Goal: Task Accomplishment & Management: Use online tool/utility

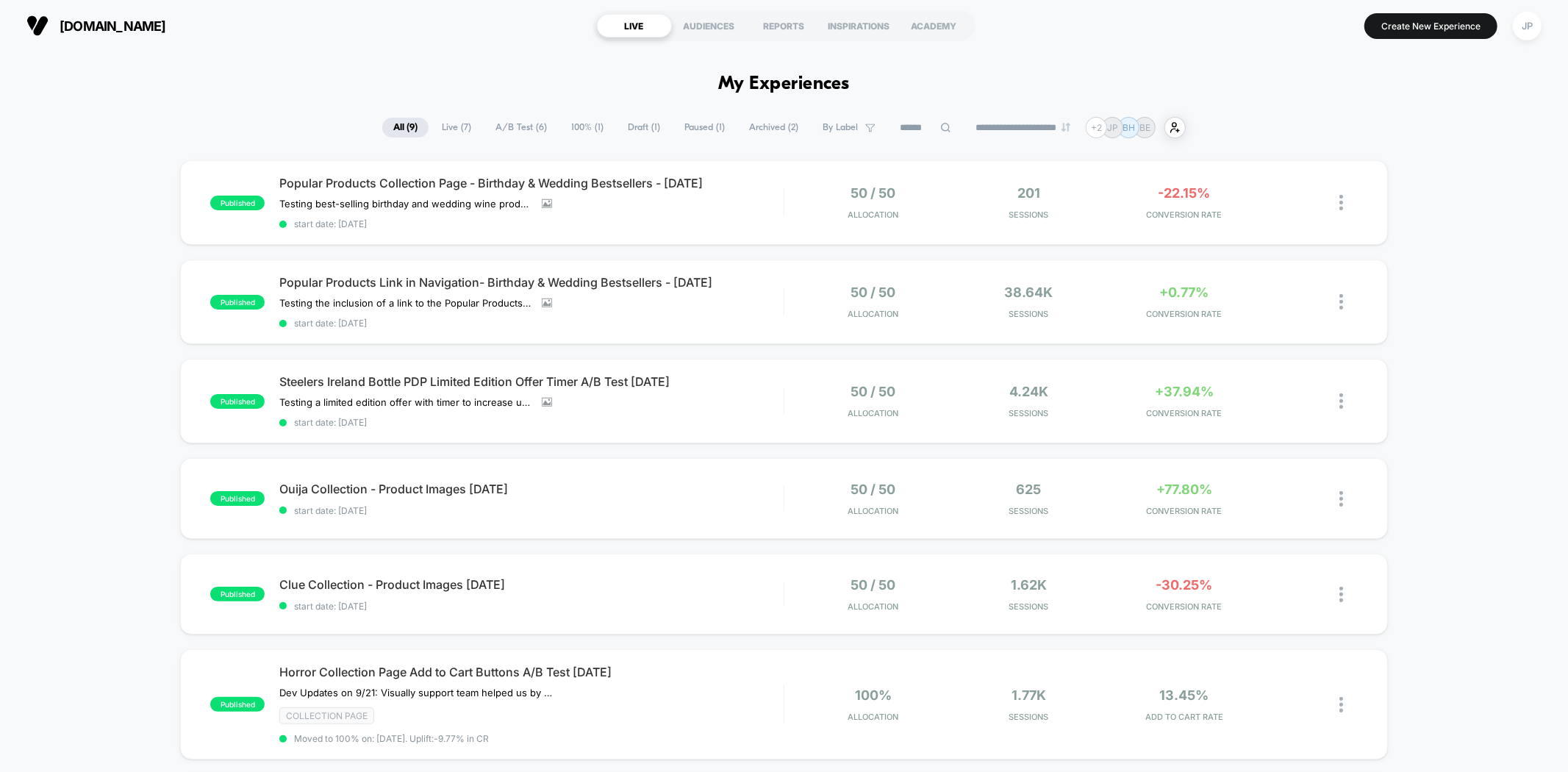
click at [127, 168] on div "published Popular Products Collection Page - Birthday & Wedding Bestsellers - […" at bounding box center [784, 670] width 1568 height 1019
click at [1478, 248] on div "published Popular Products Collection Page - Birthday & Wedding Bestsellers - […" at bounding box center [784, 670] width 1568 height 1019
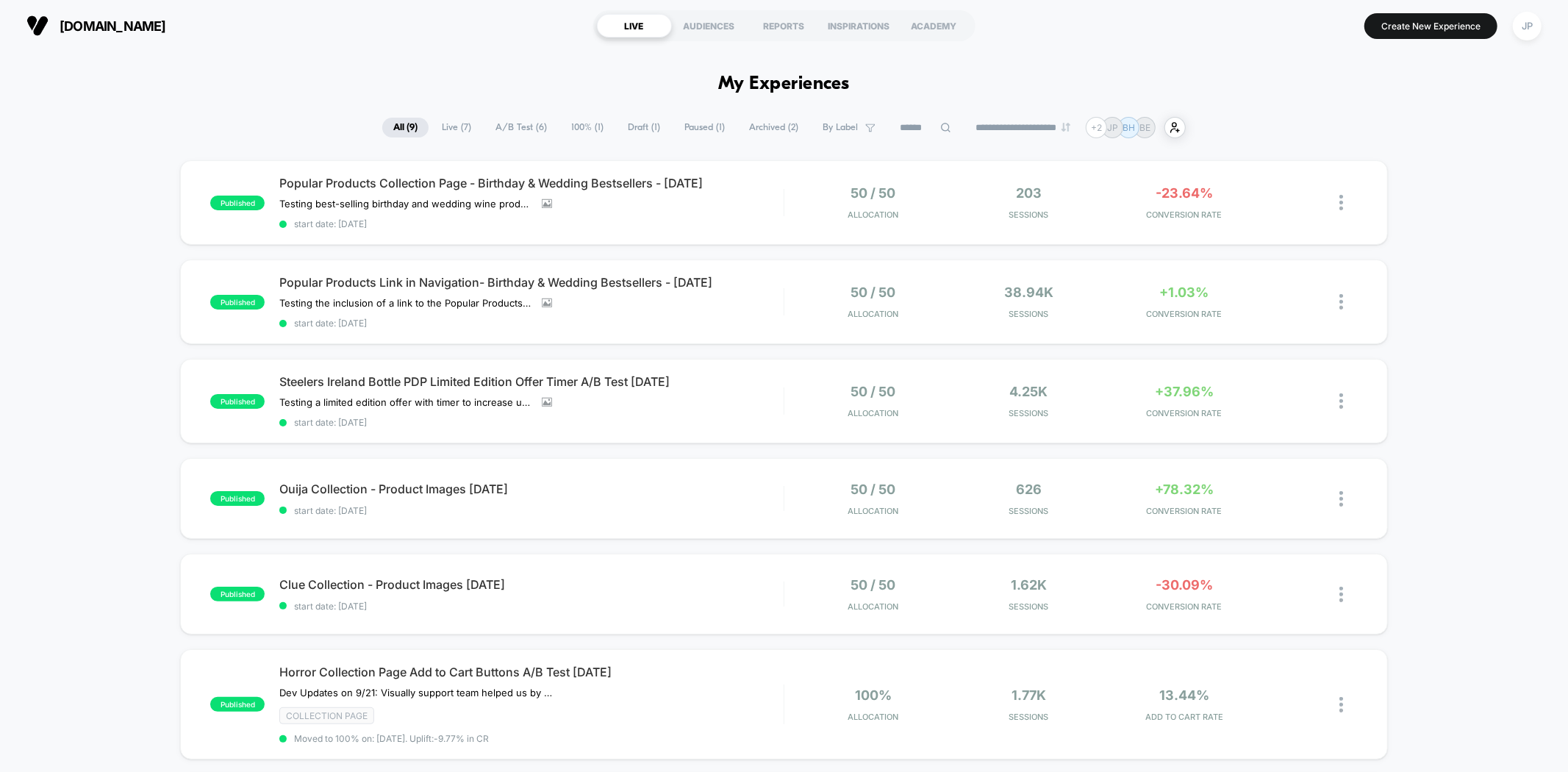
click at [1468, 301] on div "published Popular Products Collection Page - Birthday & Wedding Bestsellers - […" at bounding box center [784, 670] width 1568 height 1019
click at [41, 246] on div "published Popular Products Collection Page - Birthday & Wedding Bestsellers - […" at bounding box center [784, 670] width 1568 height 1019
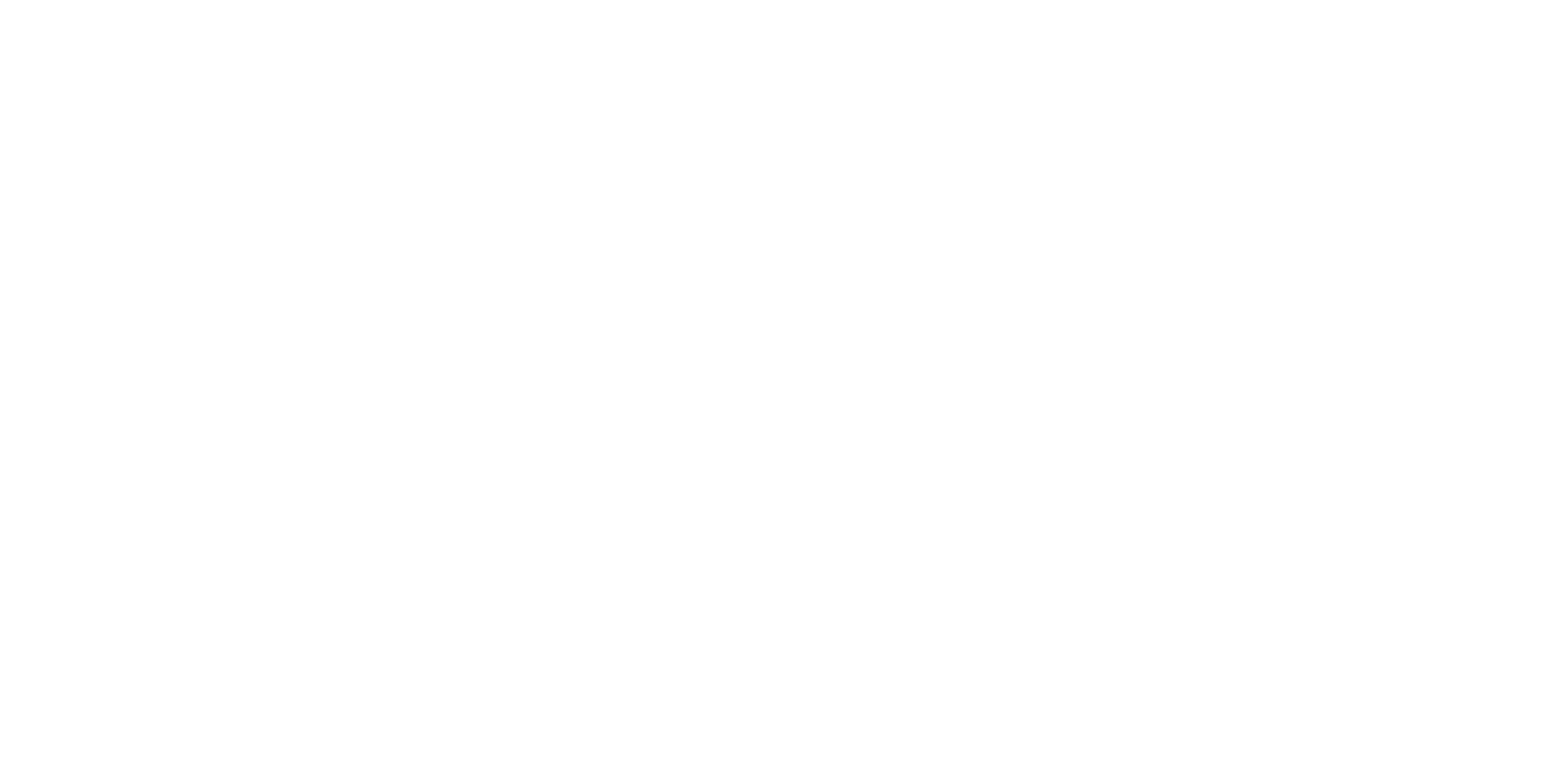
click at [114, 6] on html at bounding box center [784, 2] width 1568 height 6
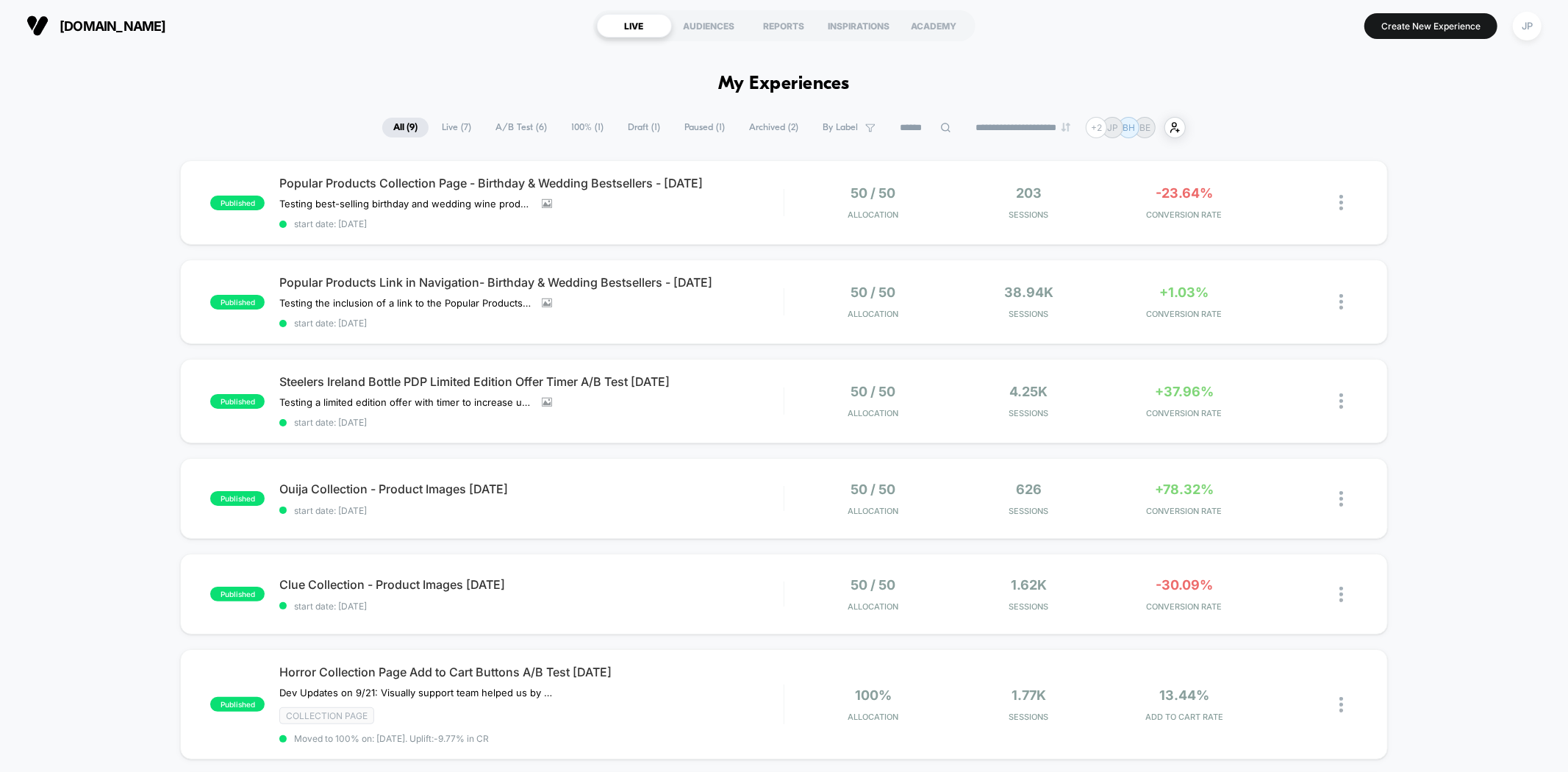
click at [114, 210] on div "published Popular Products Collection Page - Birthday & Wedding Bestsellers - […" at bounding box center [784, 670] width 1568 height 1019
click at [114, 270] on div "published Popular Products Collection Page - Birthday & Wedding Bestsellers - […" at bounding box center [784, 670] width 1568 height 1019
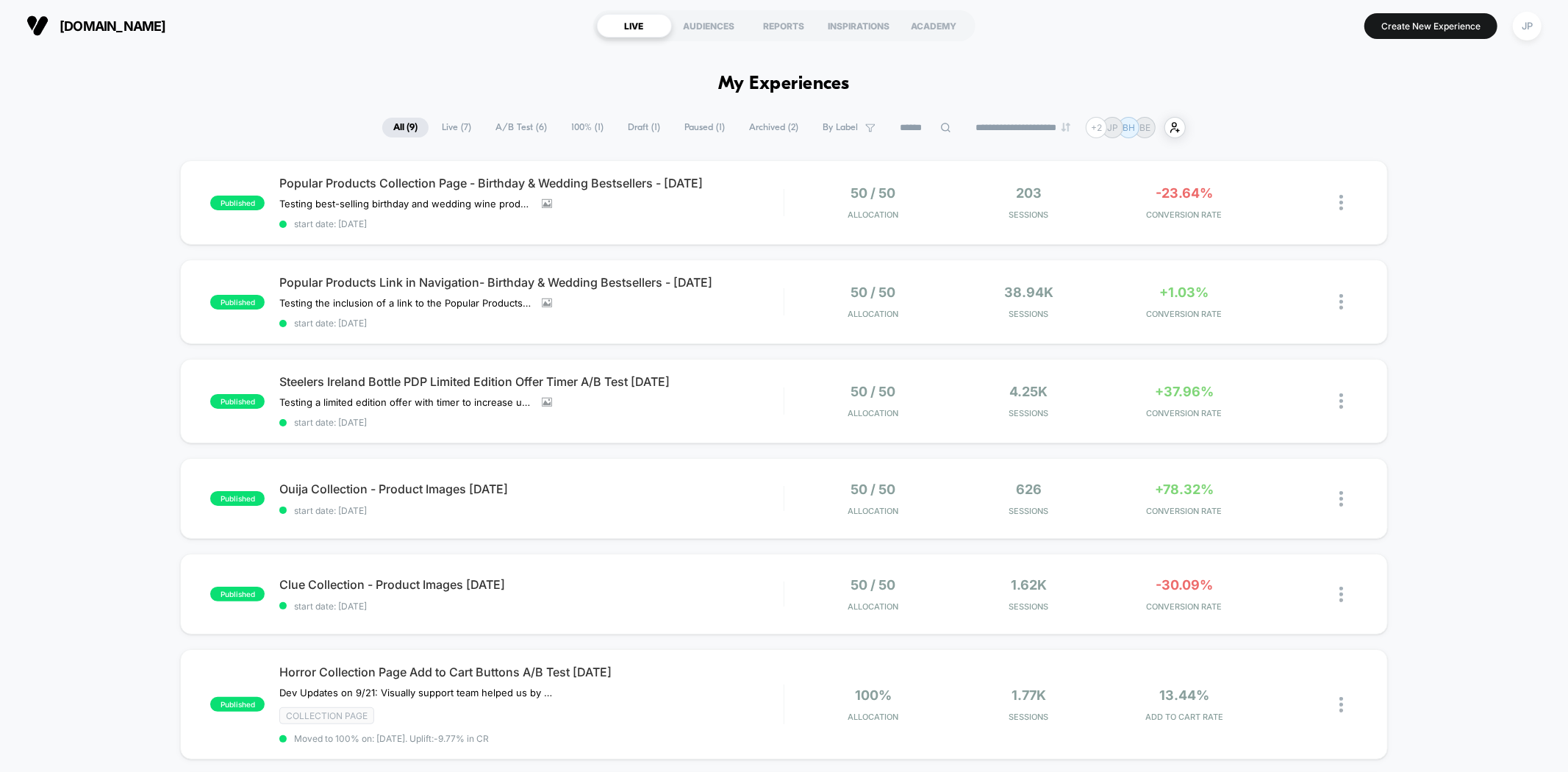
click at [108, 301] on div "published Popular Products Collection Page - Birthday & Wedding Bestsellers - […" at bounding box center [784, 670] width 1568 height 1019
click at [116, 261] on div "published Popular Products Collection Page - Birthday & Wedding Bestsellers - […" at bounding box center [784, 670] width 1568 height 1019
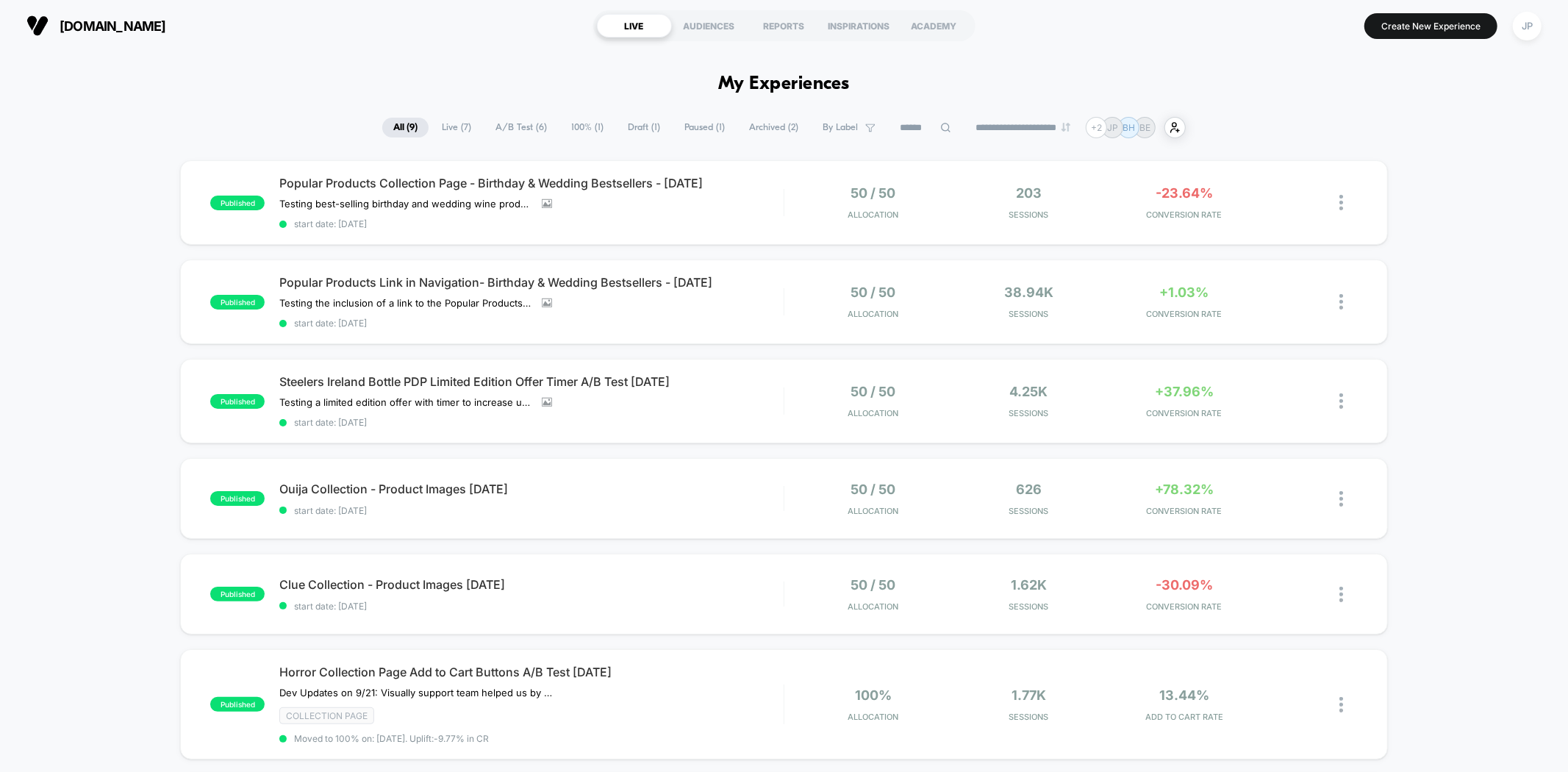
click at [96, 203] on div "published Popular Products Collection Page - Birthday & Wedding Bestsellers - […" at bounding box center [784, 670] width 1568 height 1019
click at [100, 234] on div "published Popular Products Collection Page - Birthday & Wedding Bestsellers - […" at bounding box center [784, 670] width 1568 height 1019
click at [1482, 205] on div "published Popular Products Collection Page - Birthday & Wedding Bestsellers - […" at bounding box center [784, 670] width 1568 height 1019
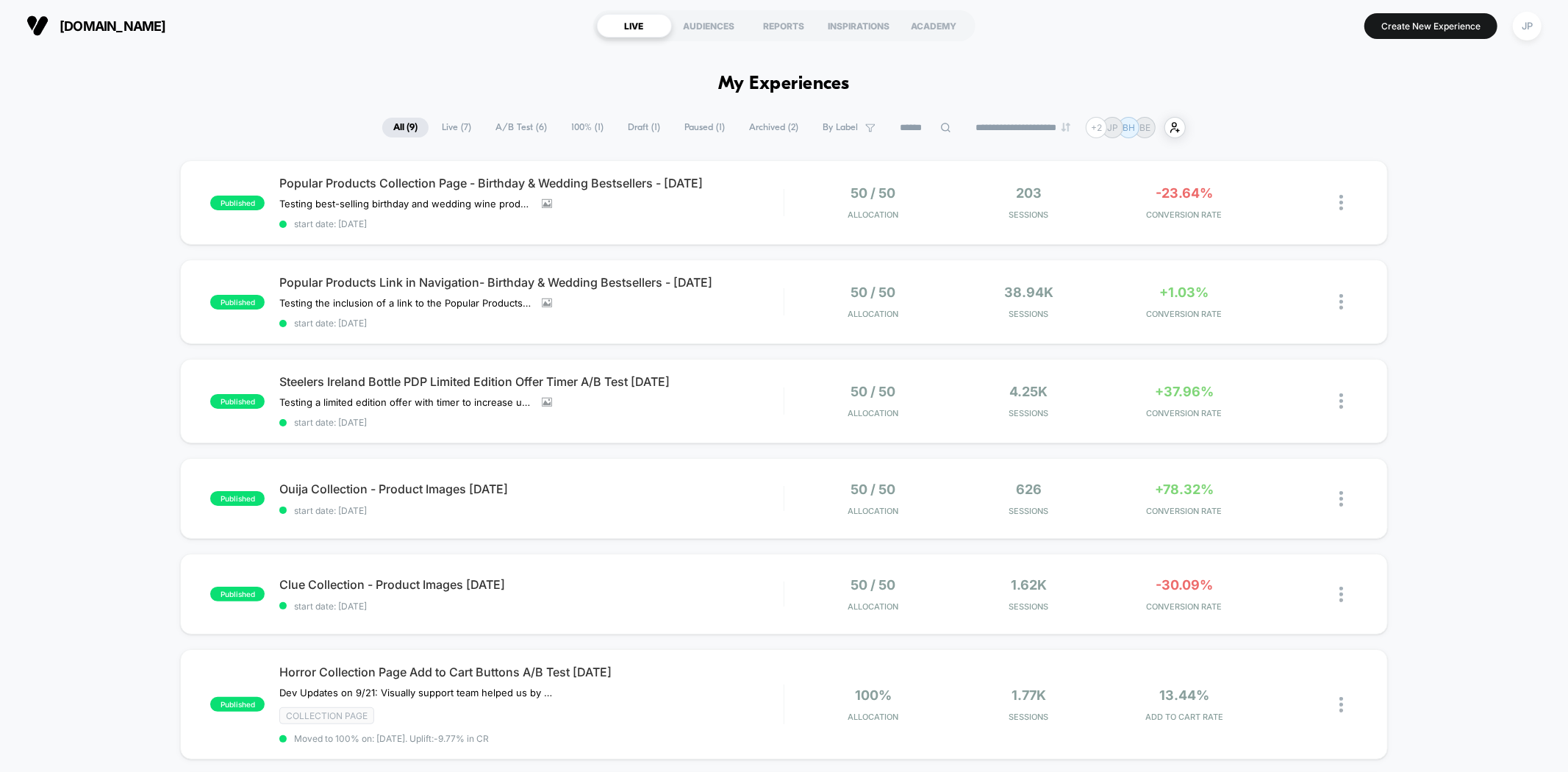
click at [1426, 11] on section "Create New Experience JP" at bounding box center [1295, 25] width 501 height 37
click at [1408, 26] on button "Create New Experience" at bounding box center [1431, 26] width 133 height 26
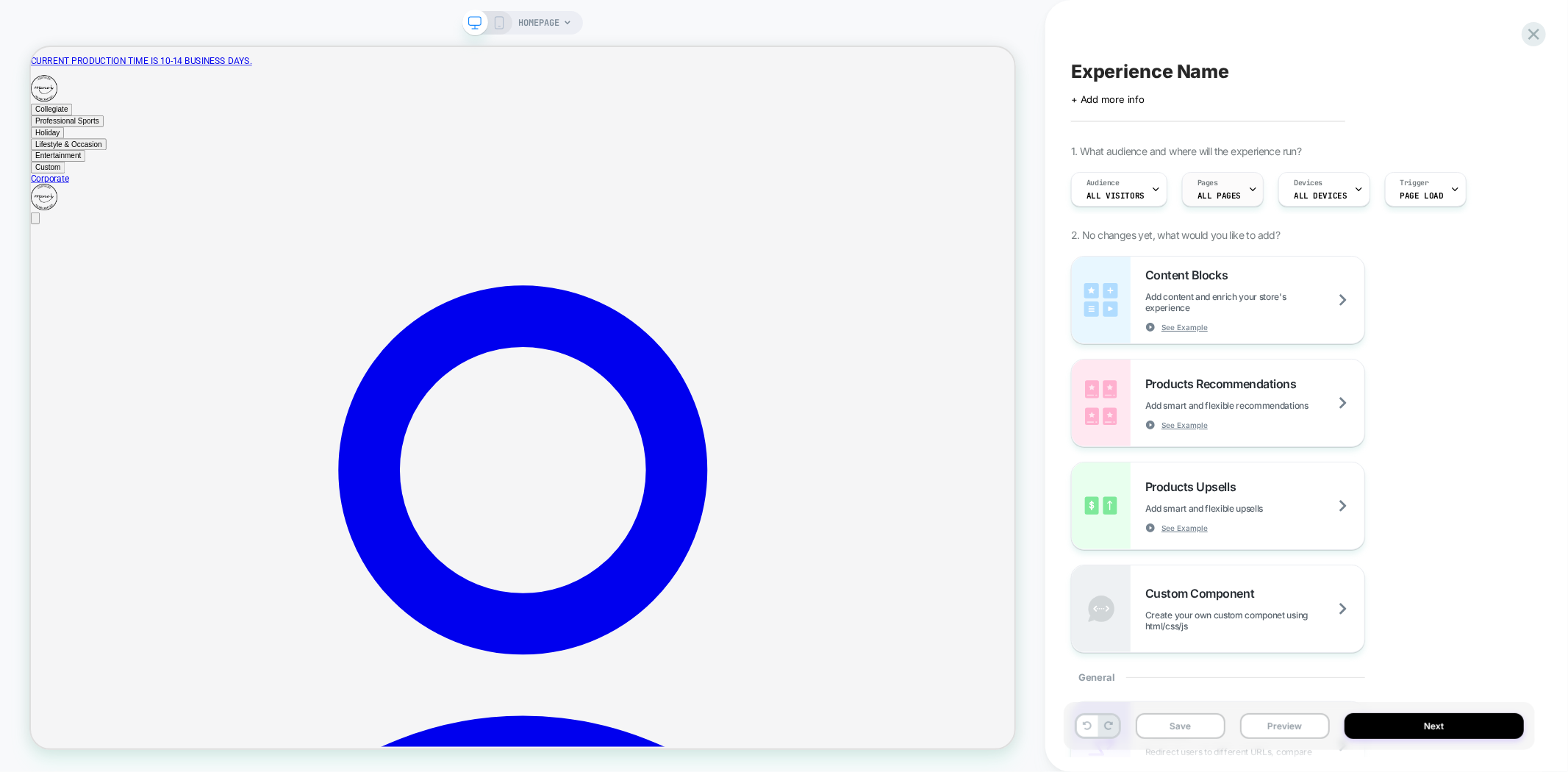
click at [1248, 193] on div at bounding box center [1253, 189] width 10 height 33
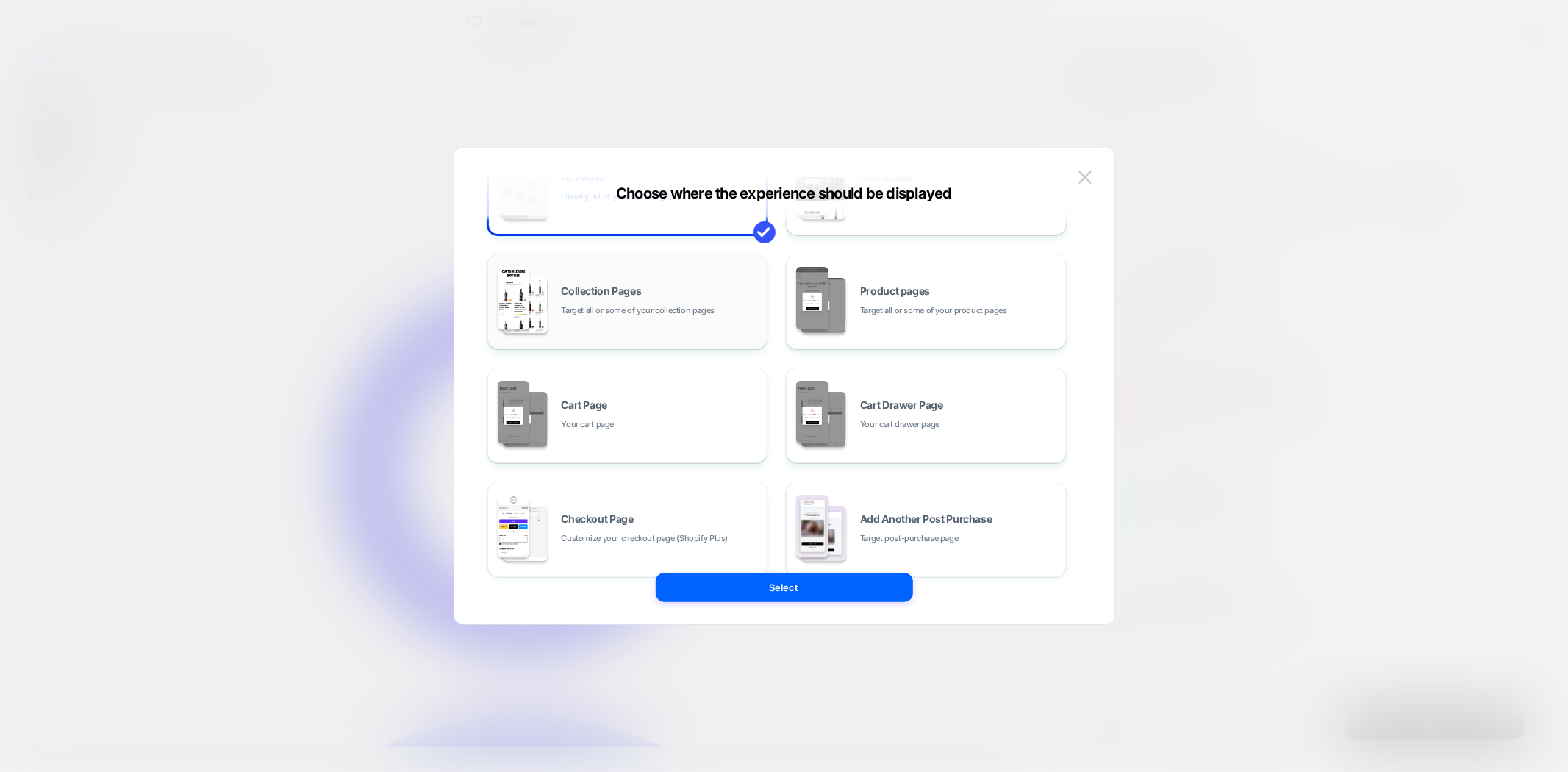
scroll to position [82, 0]
click at [941, 441] on div "Cart Drawer Page Your cart drawer page" at bounding box center [926, 415] width 265 height 81
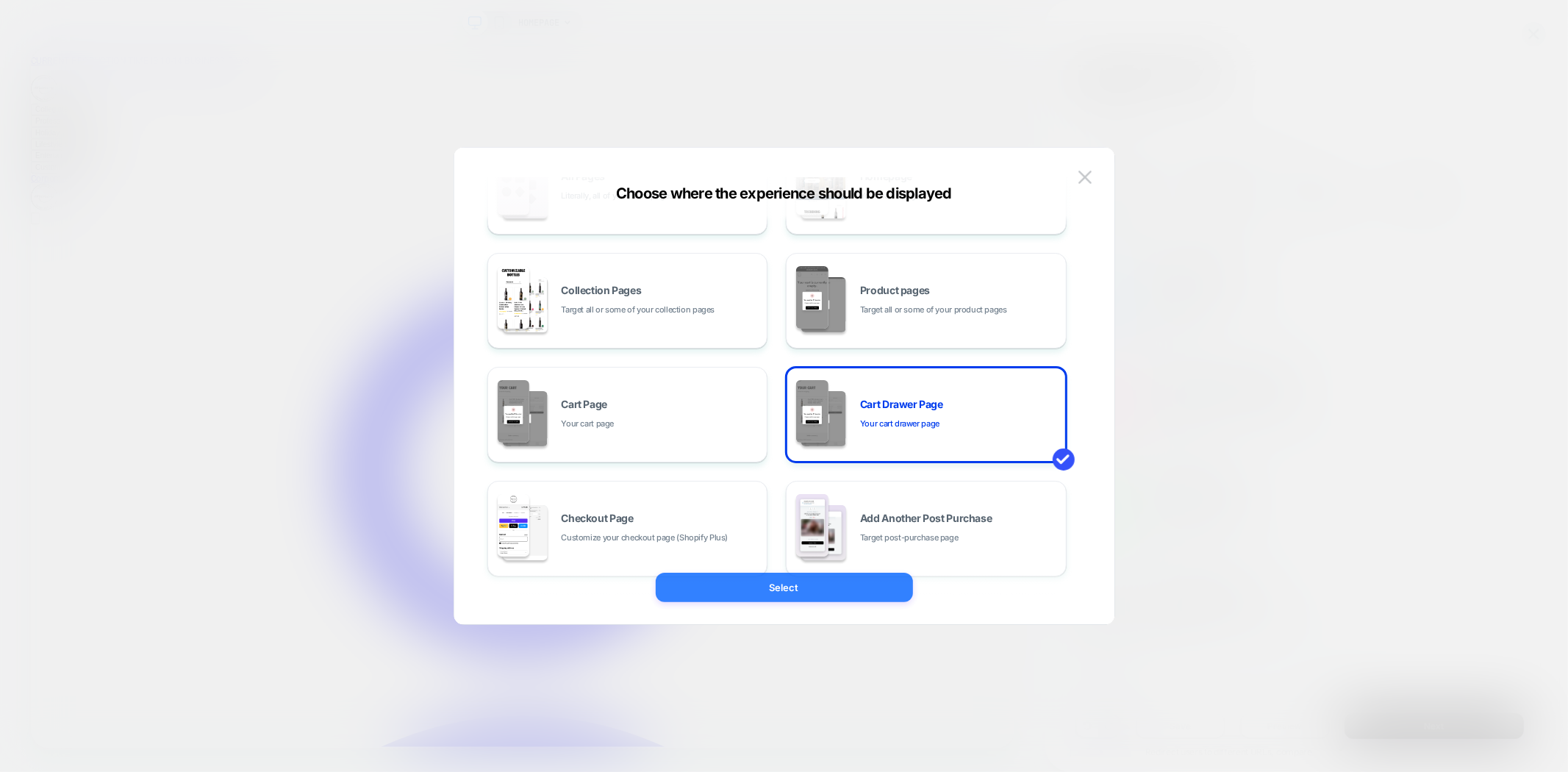
click at [846, 589] on button "Select" at bounding box center [784, 588] width 257 height 29
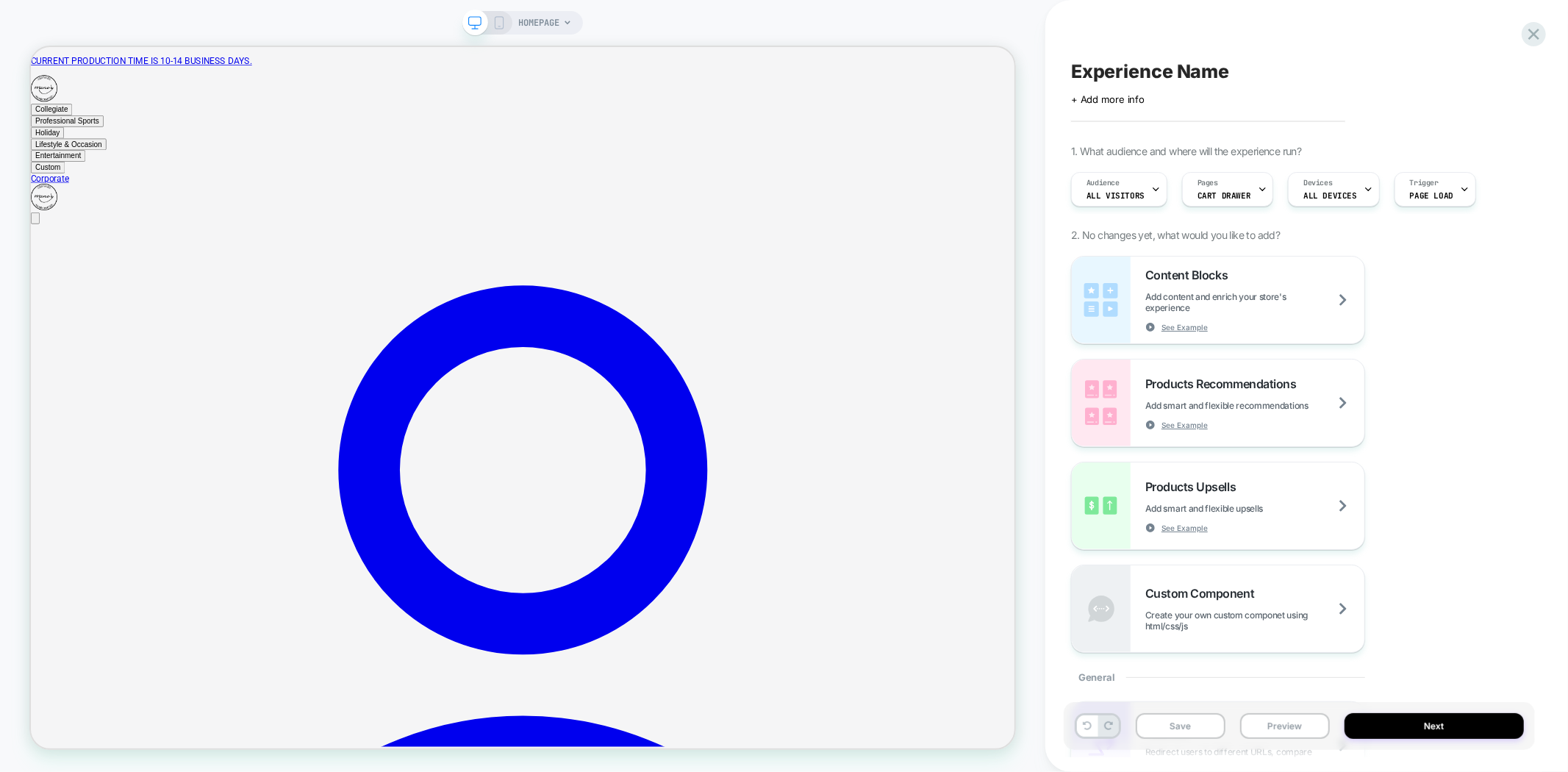
click at [1413, 101] on div "Click to edit experience details + Add more info" at bounding box center [1299, 93] width 457 height 23
click at [1372, 123] on div "Experience Name Click to edit experience details + Add more info 1. What audien…" at bounding box center [1299, 386] width 472 height 743
click at [545, 22] on span "HOMEPAGE" at bounding box center [539, 23] width 41 height 24
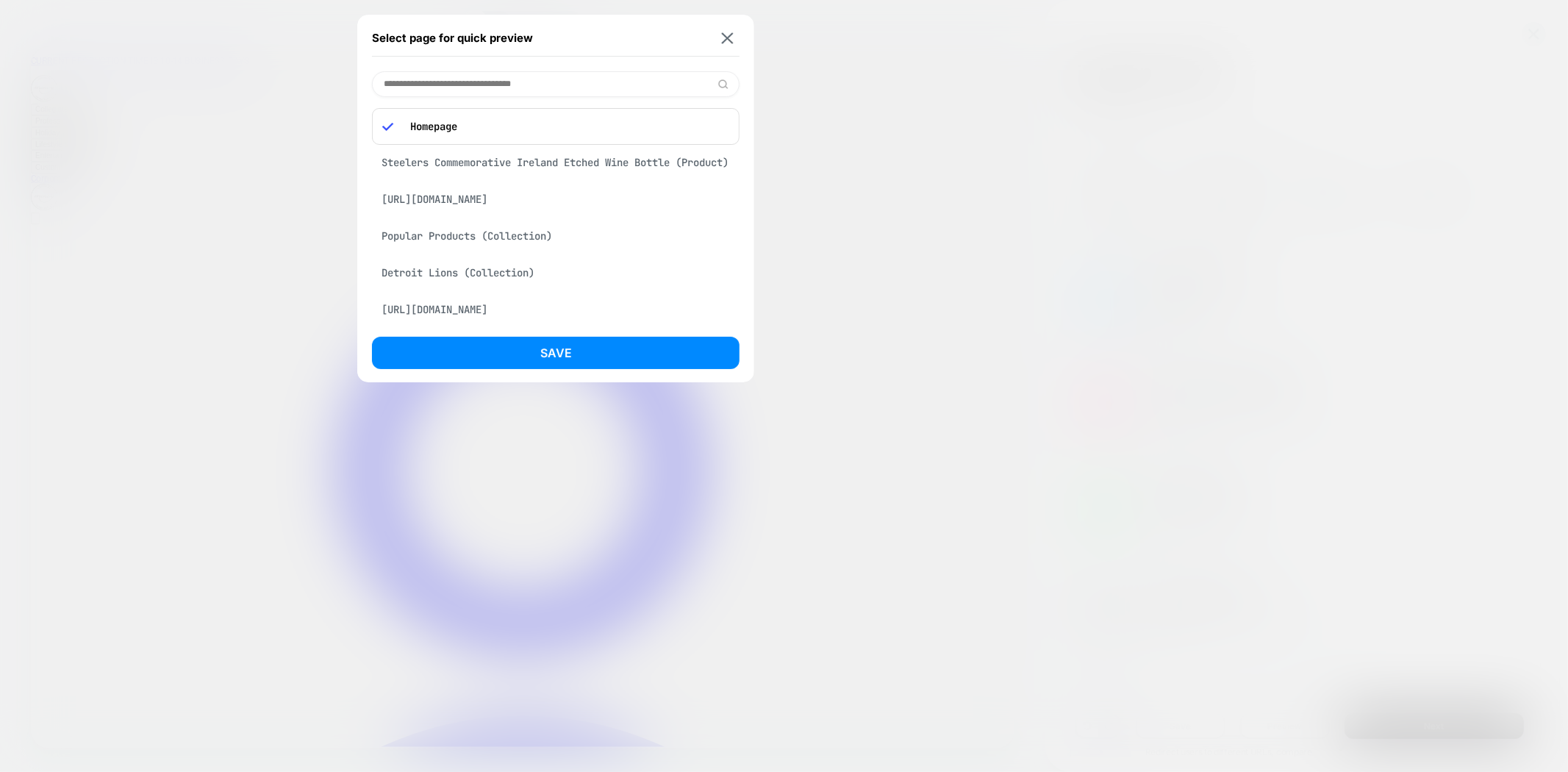
click at [452, 79] on input at bounding box center [555, 84] width 368 height 26
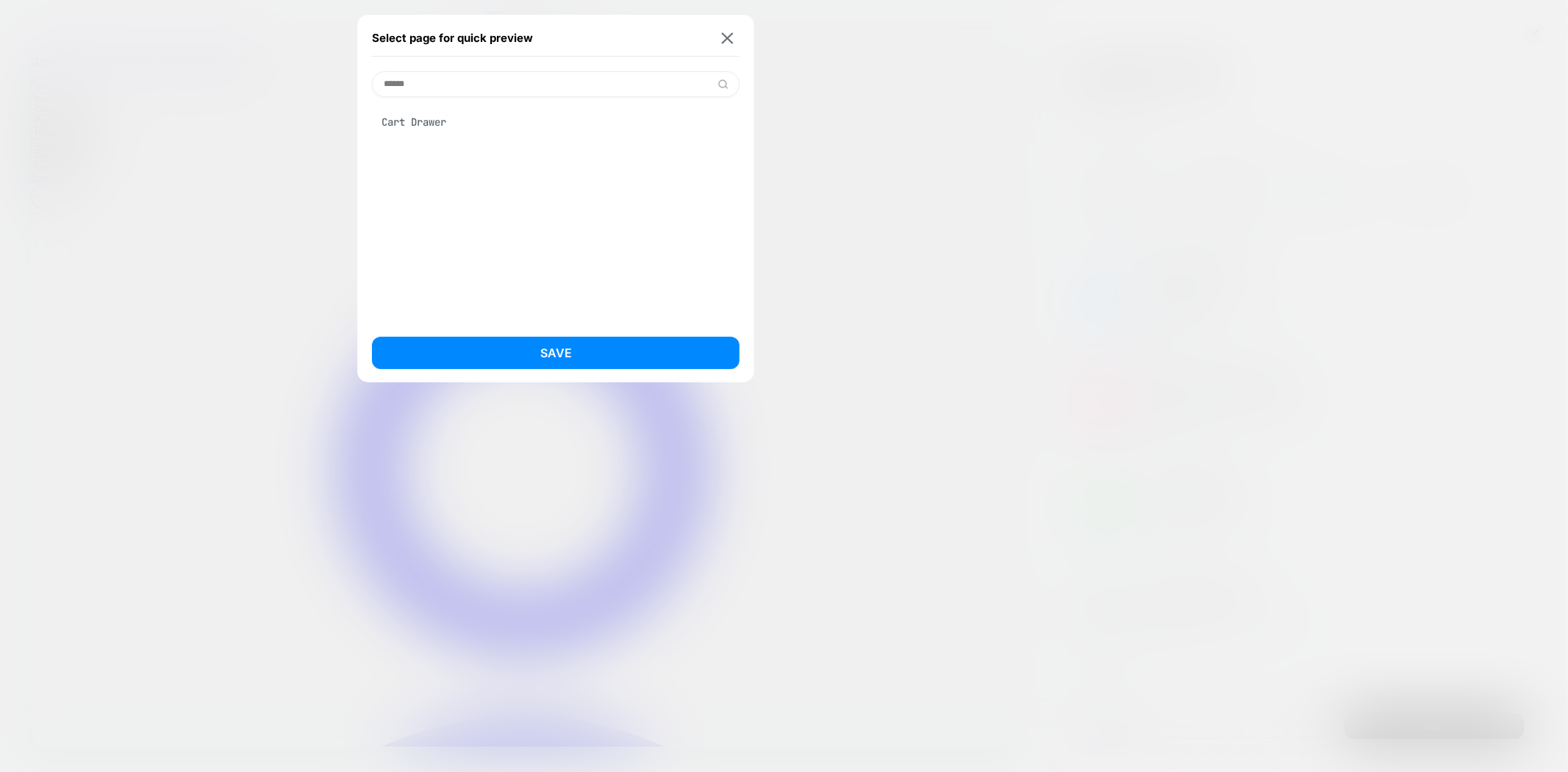
type input "******"
click at [434, 119] on div "Cart Drawer" at bounding box center [555, 122] width 368 height 28
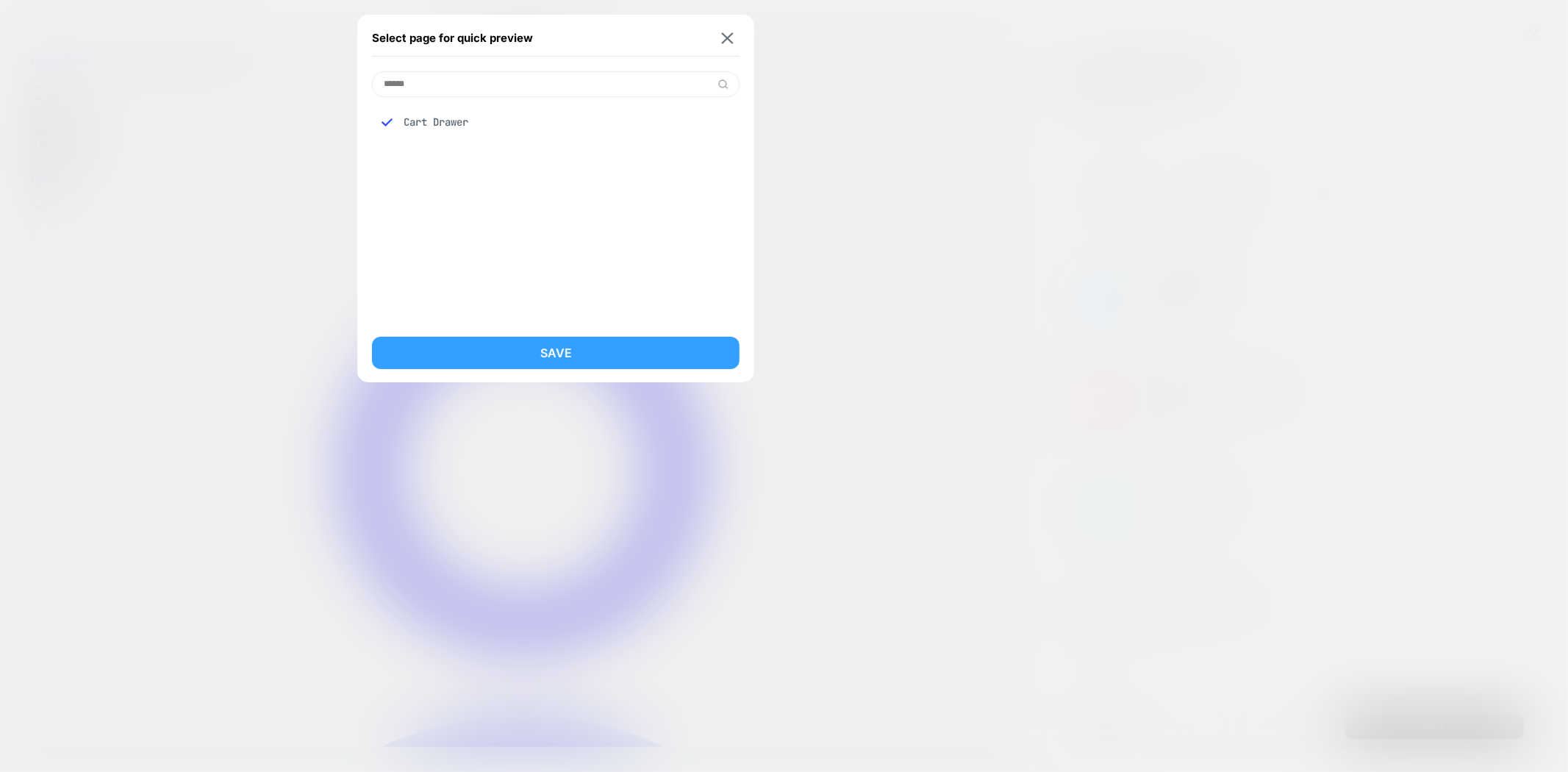
click at [458, 350] on button "Save" at bounding box center [555, 353] width 368 height 32
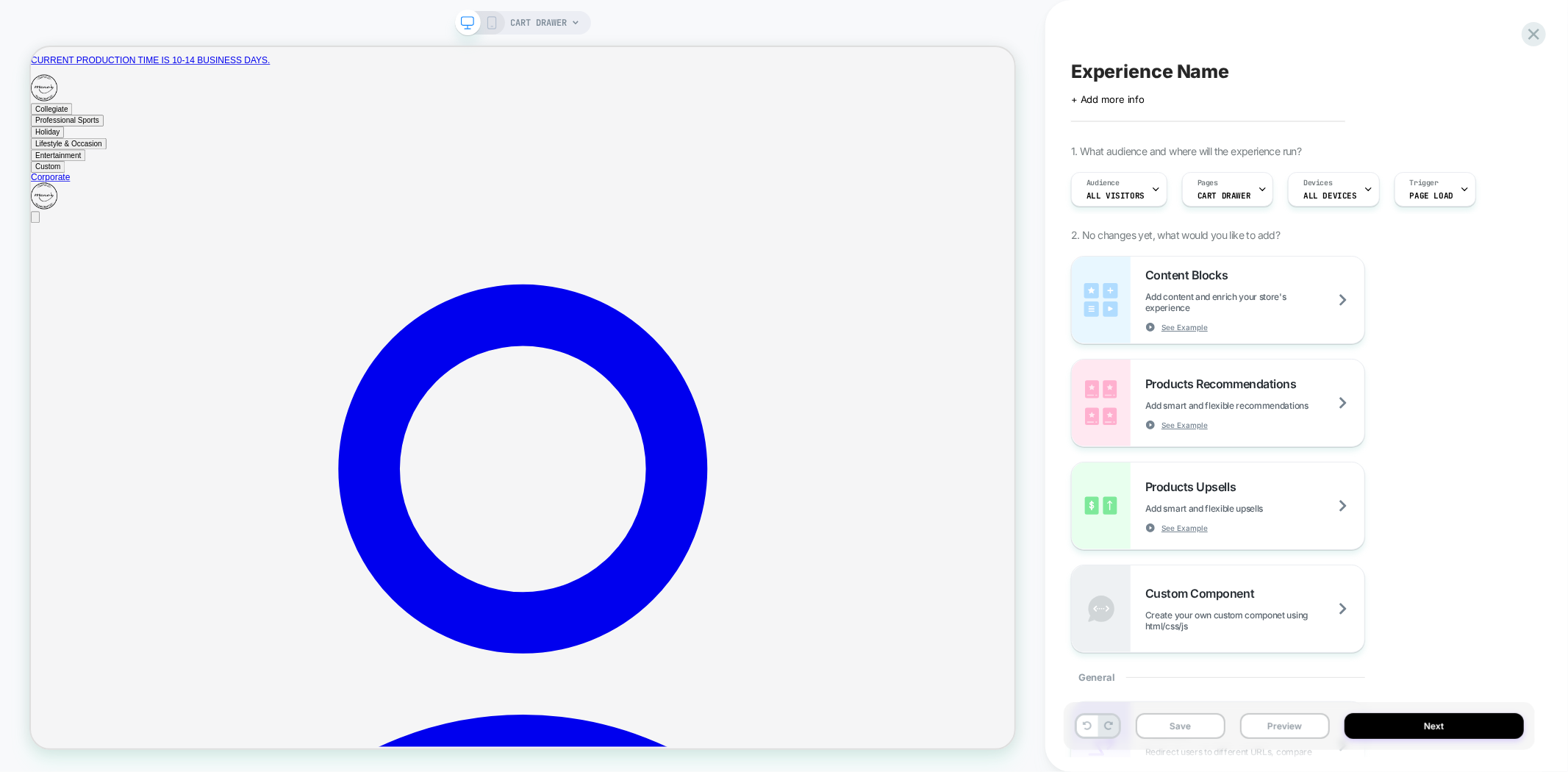
scroll to position [0, 0]
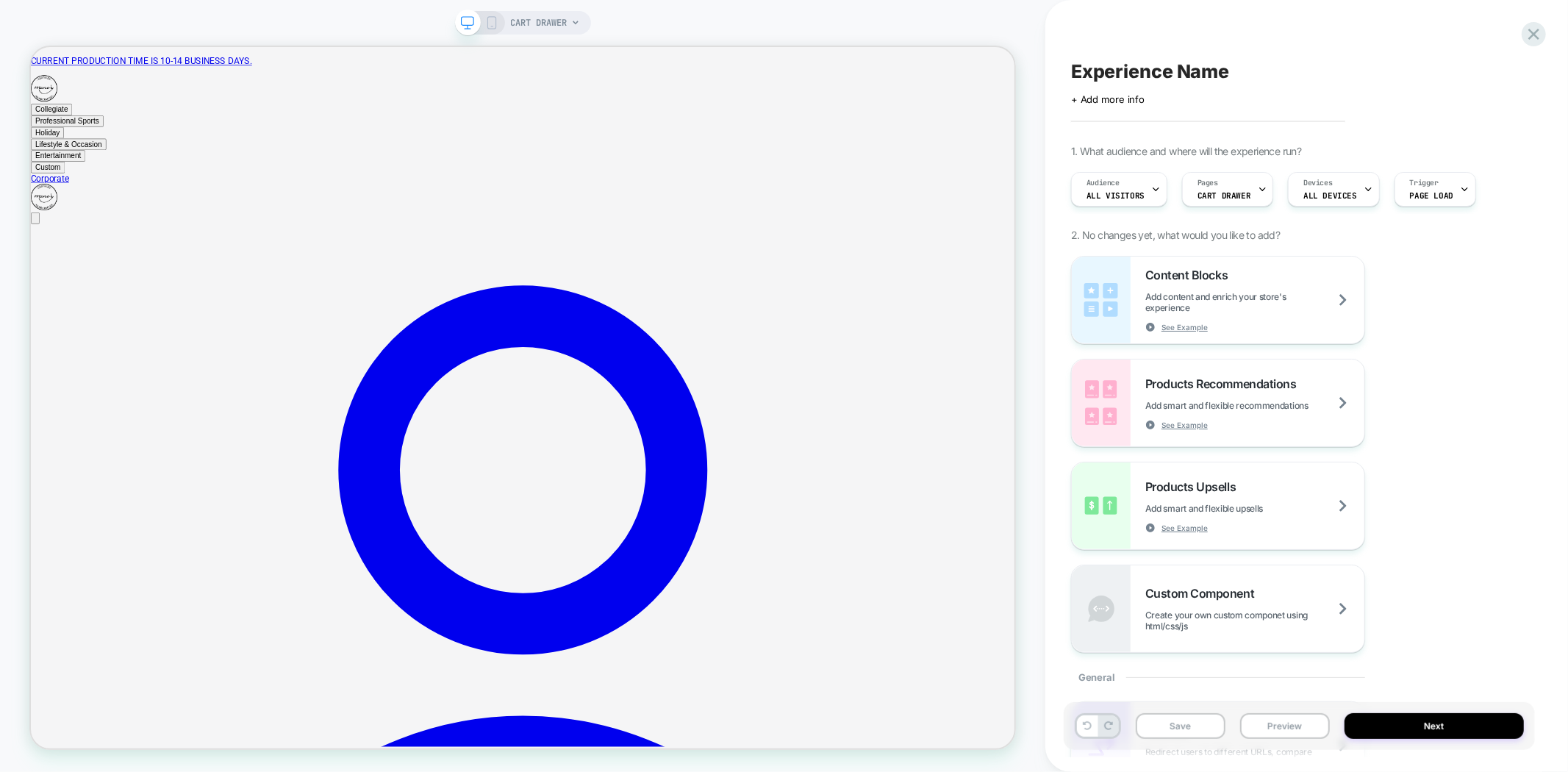
click at [556, 17] on span "CART DRAWER" at bounding box center [540, 23] width 57 height 24
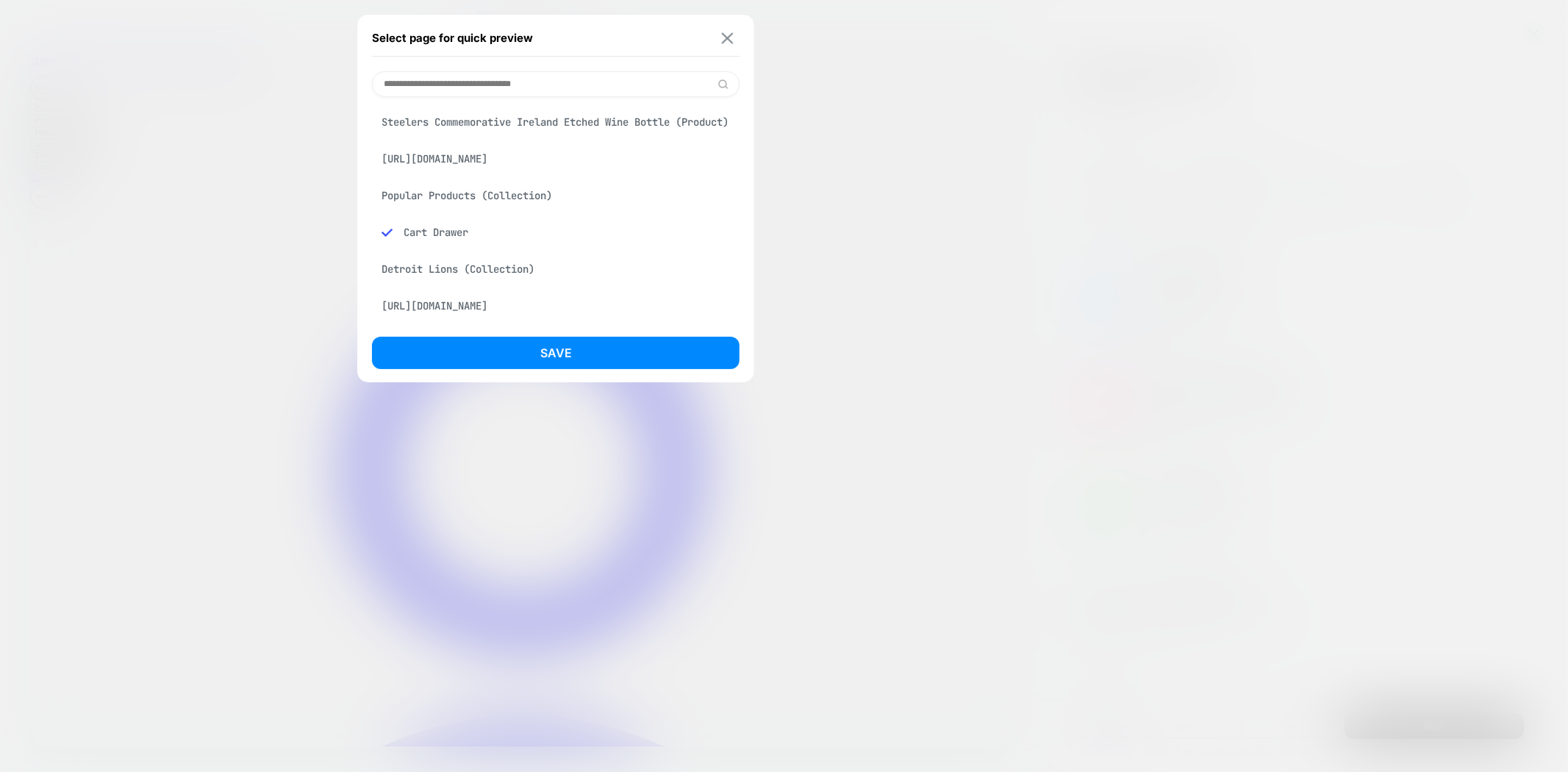
click at [723, 37] on img at bounding box center [728, 38] width 11 height 11
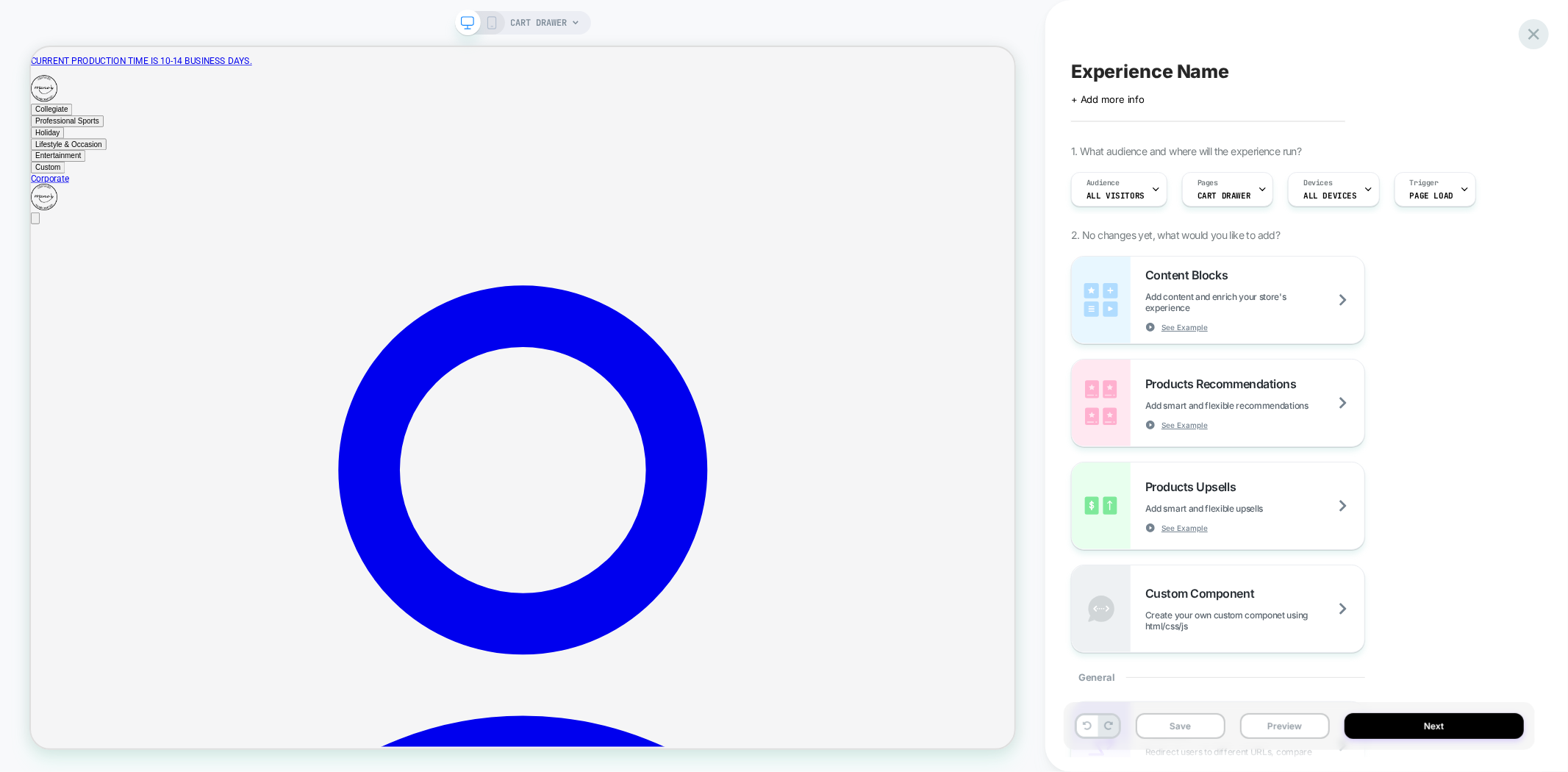
click at [1536, 28] on icon at bounding box center [1534, 34] width 19 height 19
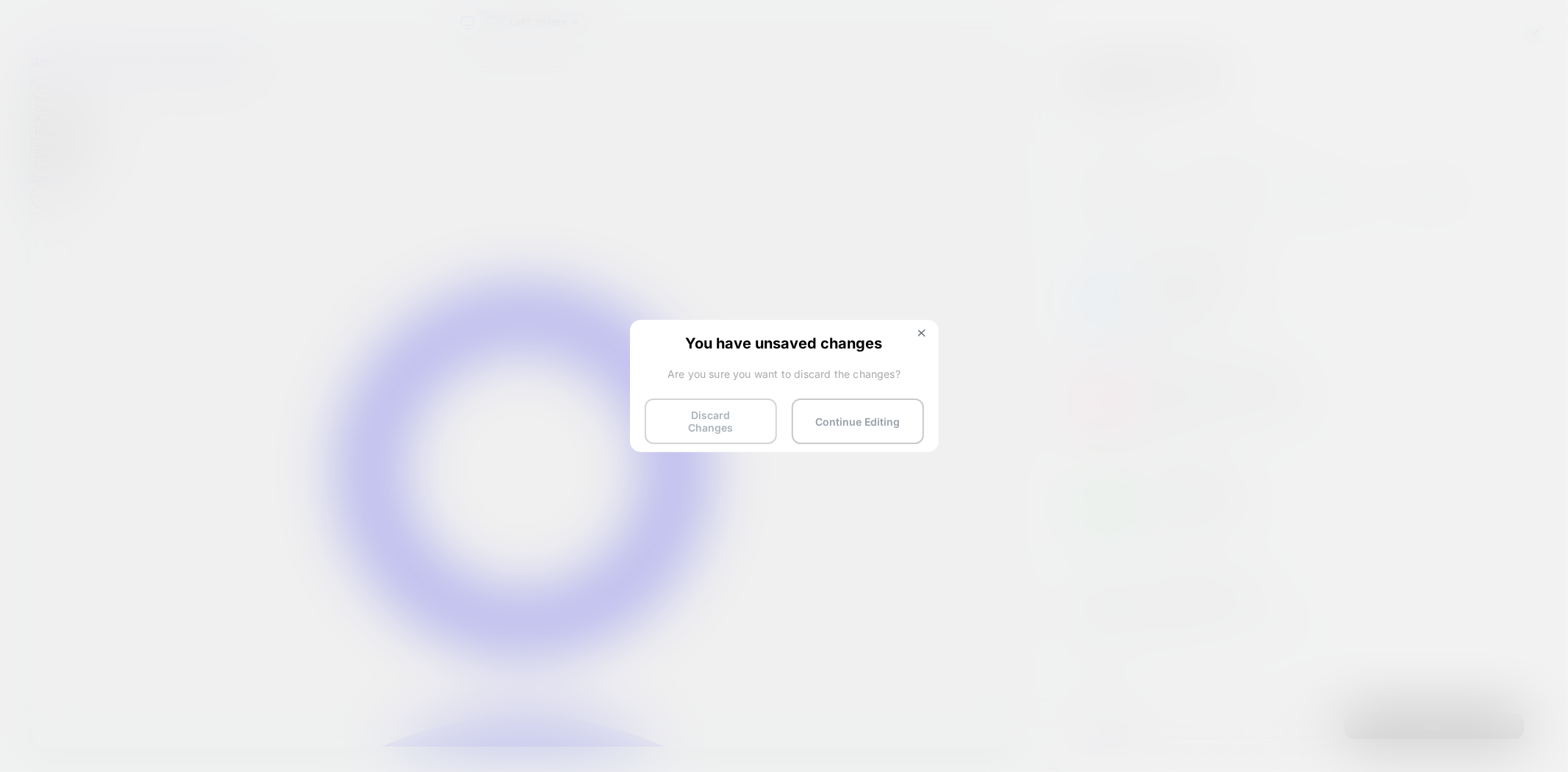
click at [739, 421] on button "Discard Changes" at bounding box center [711, 421] width 132 height 45
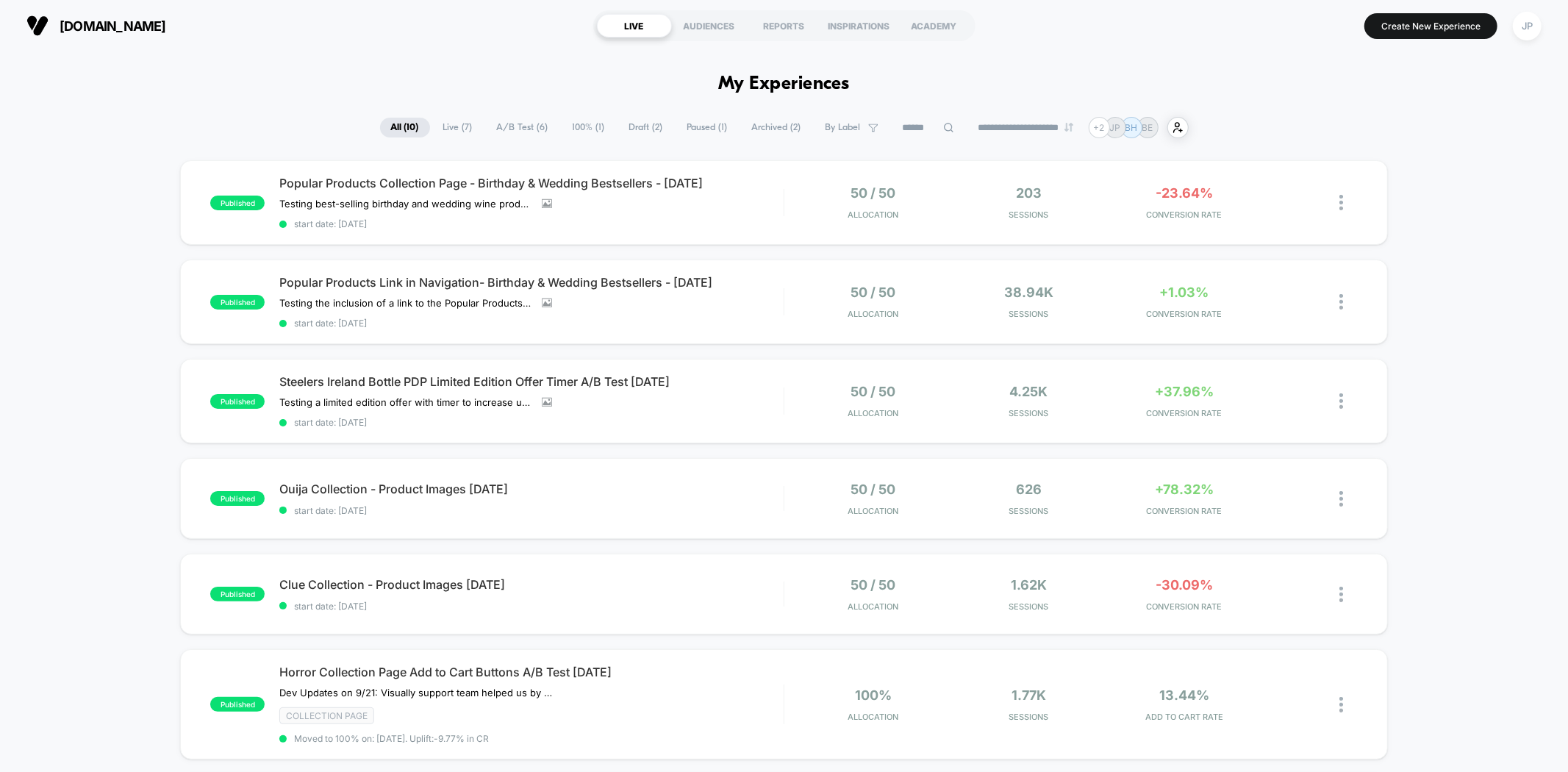
click at [77, 284] on div "published Popular Products Collection Page - Birthday & Wedding Bestsellers - […" at bounding box center [784, 722] width 1568 height 1124
click at [99, 287] on div "published Popular Products Collection Page - Birthday & Wedding Bestsellers - […" at bounding box center [784, 722] width 1568 height 1124
click at [136, 262] on div "published Popular Products Collection Page - Birthday & Wedding Bestsellers - […" at bounding box center [784, 722] width 1568 height 1124
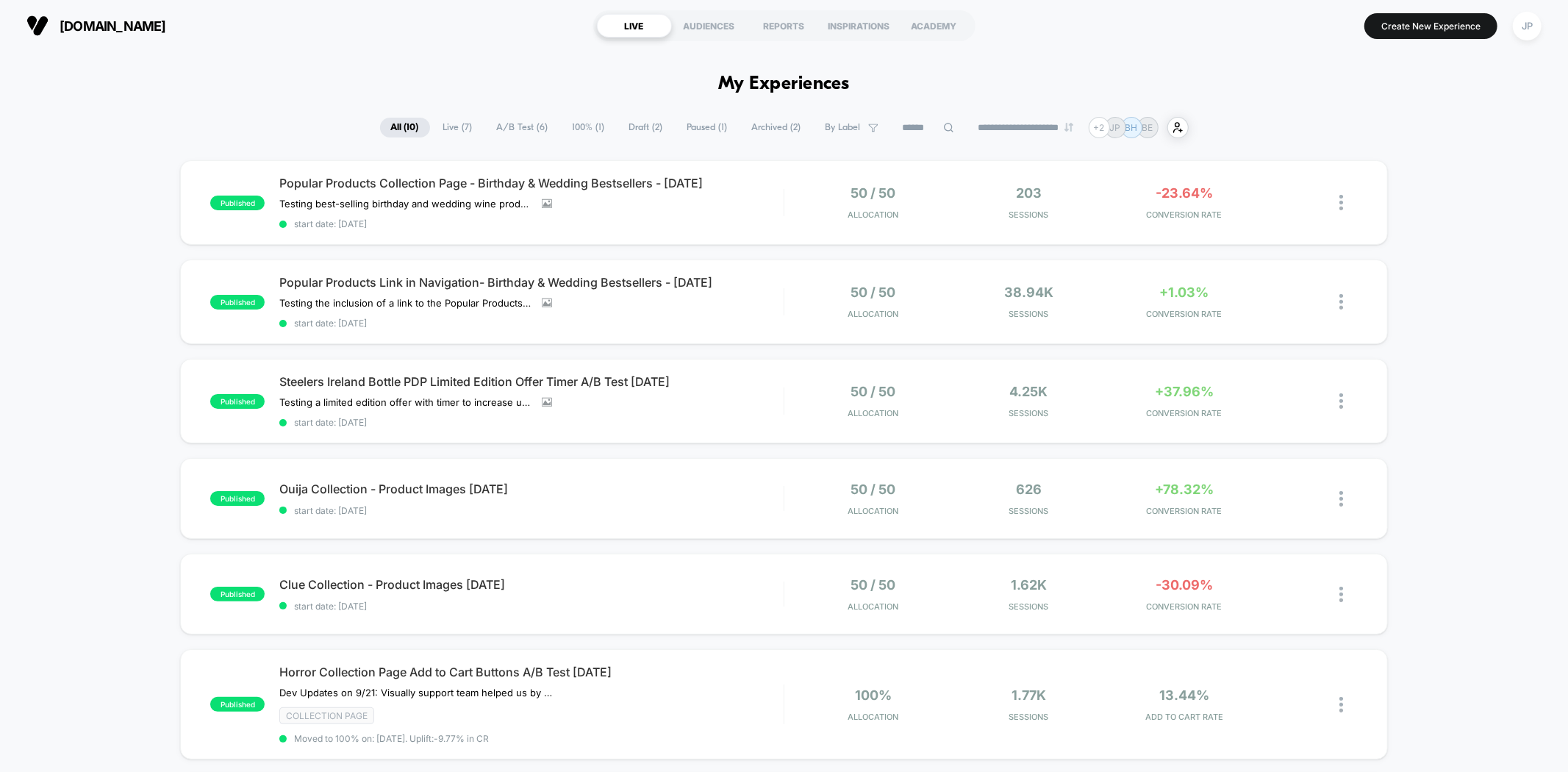
click at [114, 195] on div "published Popular Products Collection Page - Birthday & Wedding Bestsellers - […" at bounding box center [784, 722] width 1568 height 1124
click at [149, 179] on div "published Popular Products Collection Page - Birthday & Wedding Bestsellers - […" at bounding box center [784, 722] width 1568 height 1124
click at [1444, 171] on div "published Popular Products Collection Page - Birthday & Wedding Bestsellers - […" at bounding box center [784, 722] width 1568 height 1124
click at [95, 330] on div "published Popular Products Collection Page - Birthday & Wedding Bestsellers - […" at bounding box center [784, 722] width 1568 height 1124
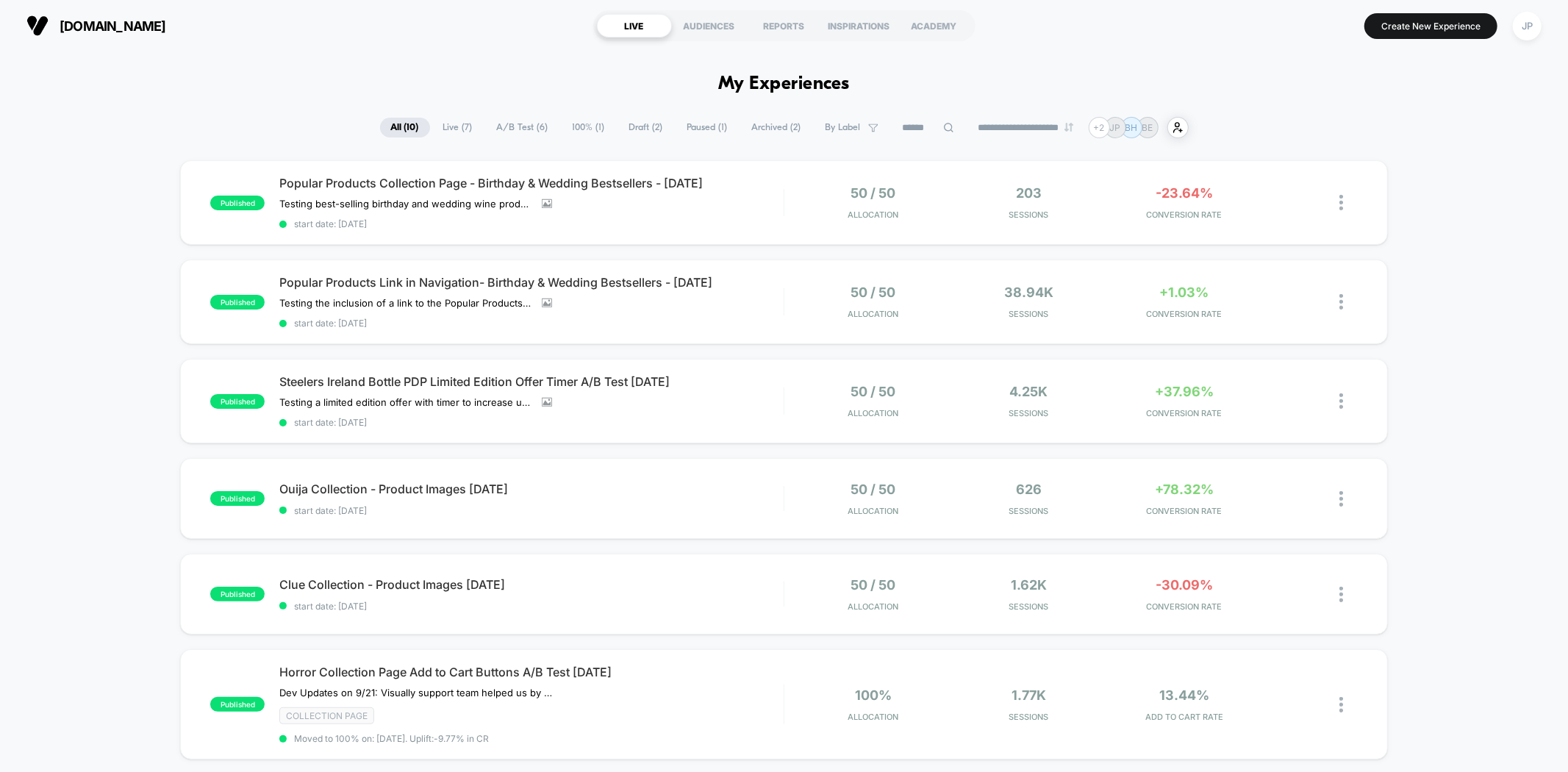
click at [114, 270] on div "published Popular Products Collection Page - Birthday & Wedding Bestsellers - […" at bounding box center [784, 722] width 1568 height 1124
click at [118, 179] on div "published Popular Products Collection Page - Birthday & Wedding Bestsellers - […" at bounding box center [784, 722] width 1568 height 1124
click at [91, 196] on div "published Popular Products Collection Page - Birthday & Wedding Bestsellers - […" at bounding box center [784, 722] width 1568 height 1124
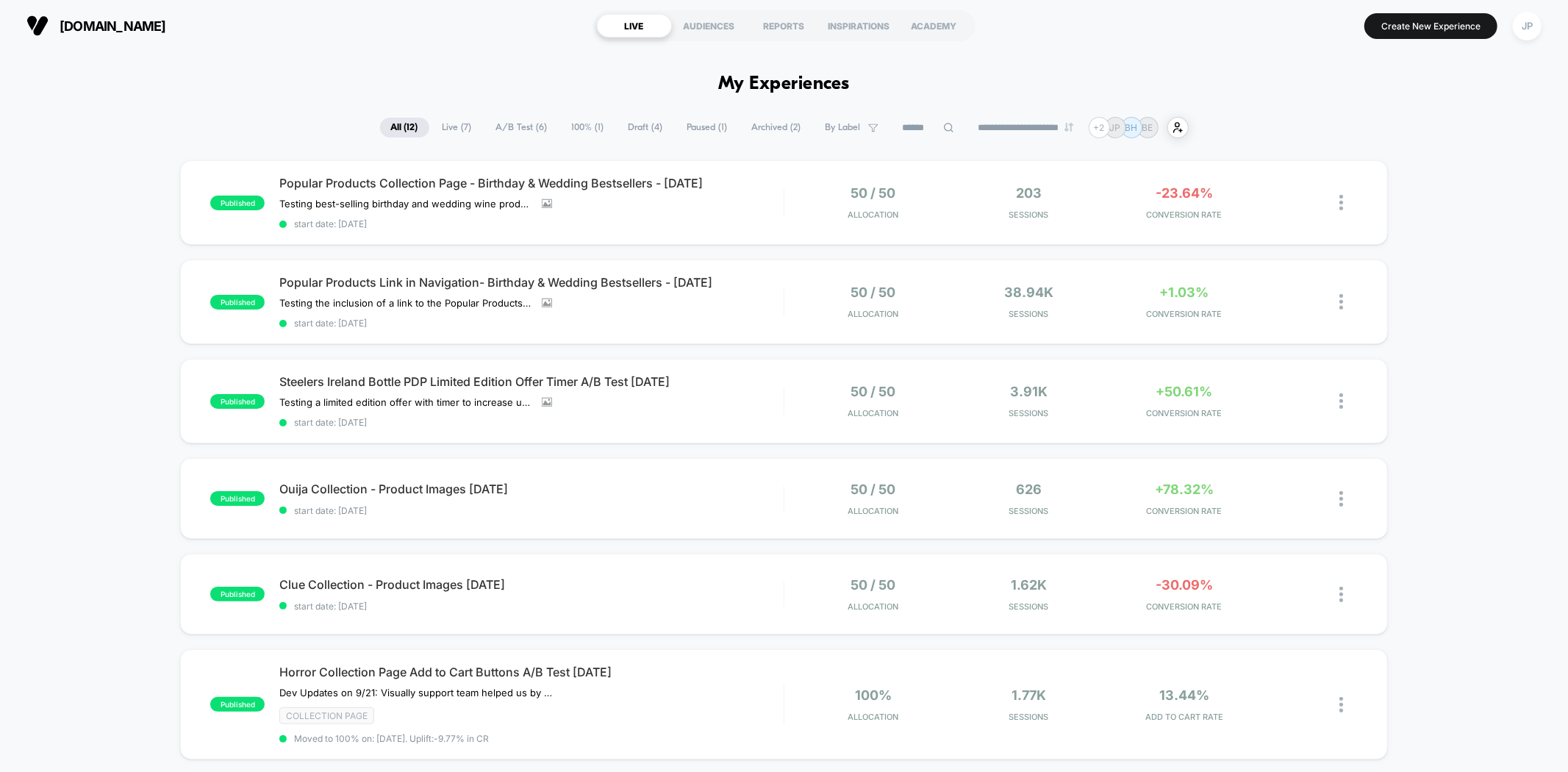
click at [1192, 34] on section "Create New Experience JP" at bounding box center [1295, 25] width 501 height 37
click at [746, 201] on div "Popular Products Collection Page - Birthday & Wedding Bestsellers - [DATE] Test…" at bounding box center [531, 203] width 504 height 54
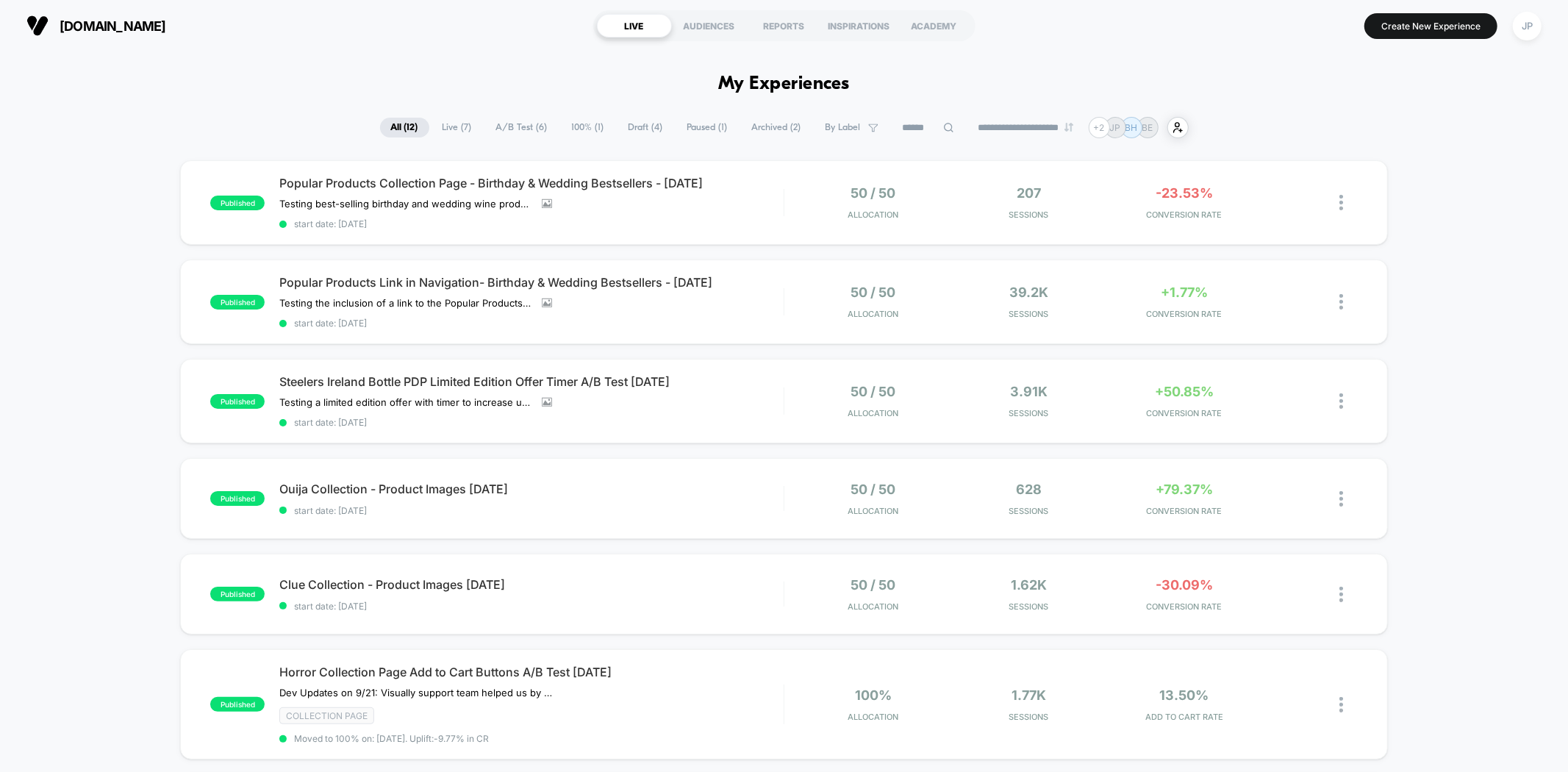
click at [262, 119] on div "**********" at bounding box center [784, 127] width 1568 height 21
click at [442, 44] on div "[DOMAIN_NAME] LIVE AUDIENCES REPORTS INSPIRATIONS ACADEMY Create New Experience…" at bounding box center [784, 25] width 1568 height 51
